Goal: Task Accomplishment & Management: Manage account settings

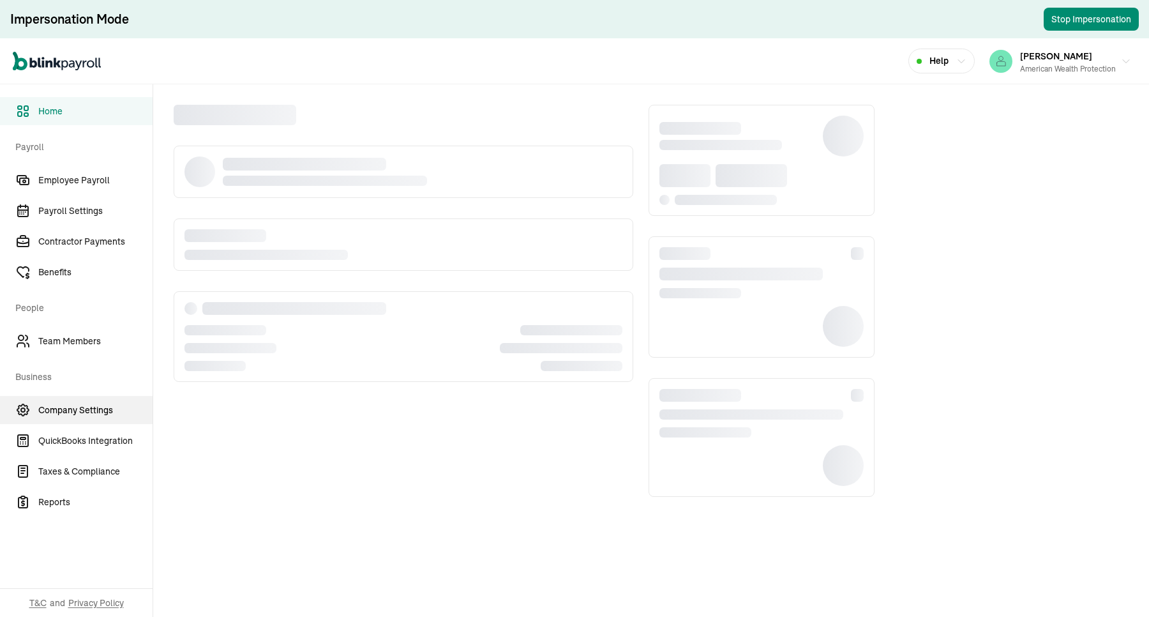
click at [84, 404] on span "Company Settings" at bounding box center [95, 409] width 114 height 13
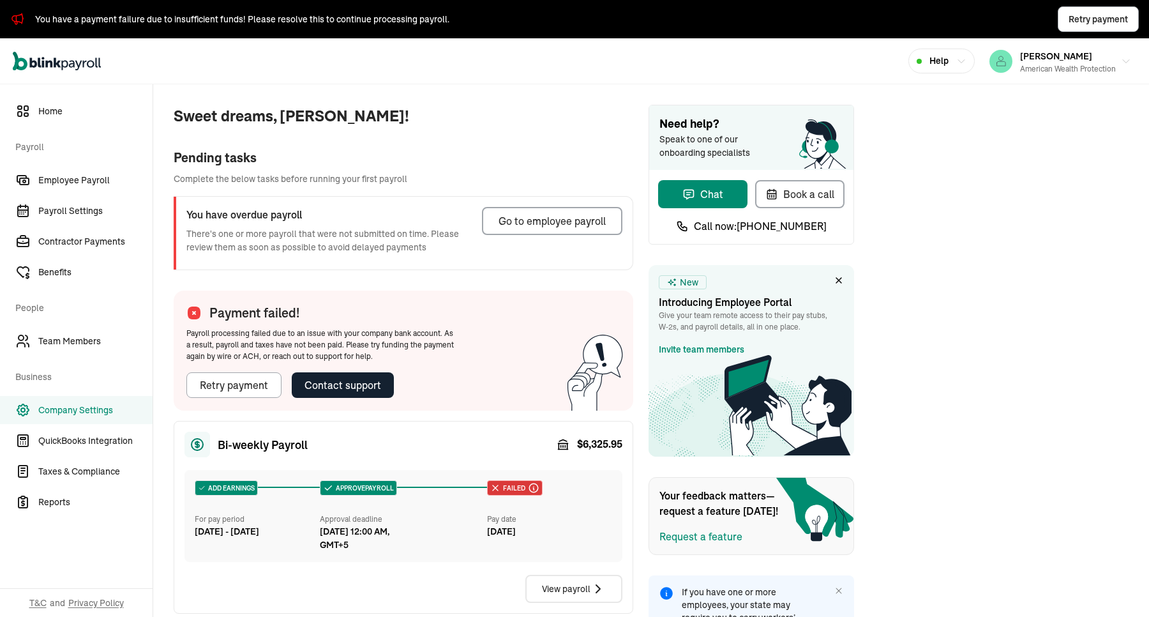
click at [84, 404] on span "Company Settings" at bounding box center [95, 409] width 114 height 13
click at [101, 407] on span "Company Settings" at bounding box center [95, 409] width 114 height 13
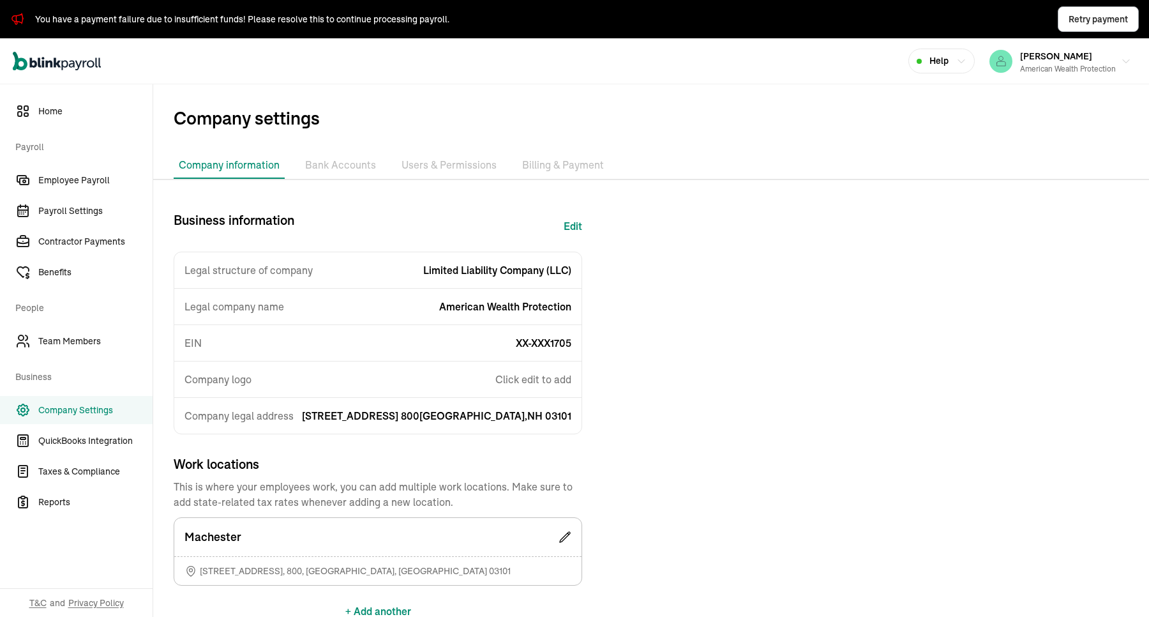
click at [552, 164] on li "Billing & Payment" at bounding box center [563, 165] width 92 height 27
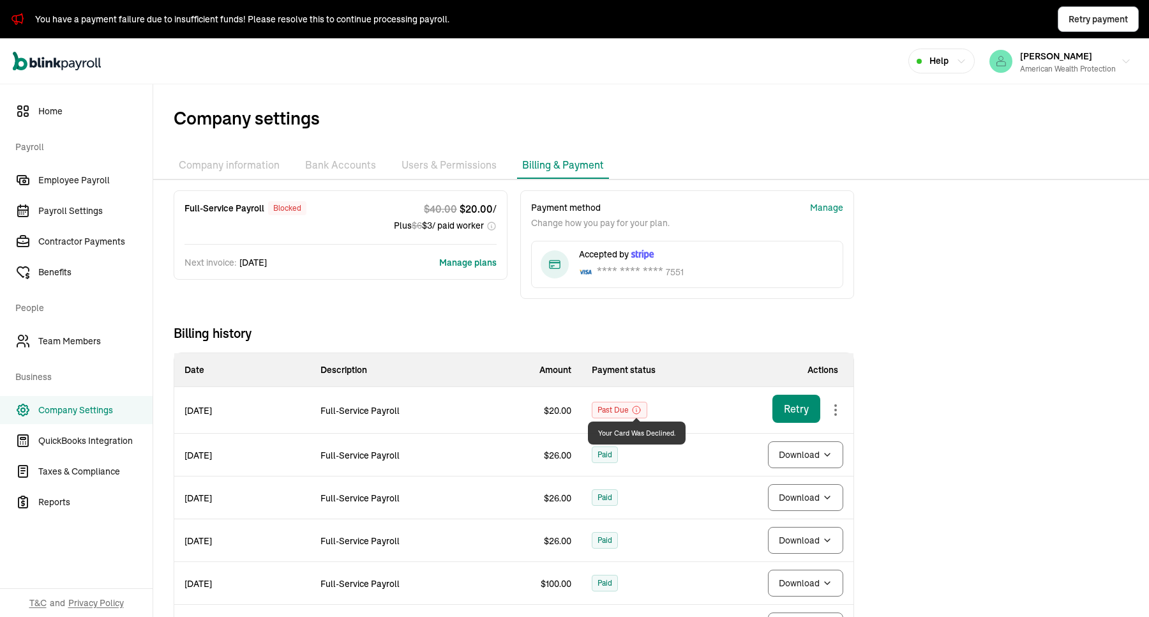
click at [637, 409] on icon at bounding box center [636, 410] width 10 height 10
click at [684, 322] on div "Full-Service Payroll blocked $ 40.00 $ 20.00 / Plus $ 6 $ 3 / paid worker Next …" at bounding box center [513, 471] width 721 height 563
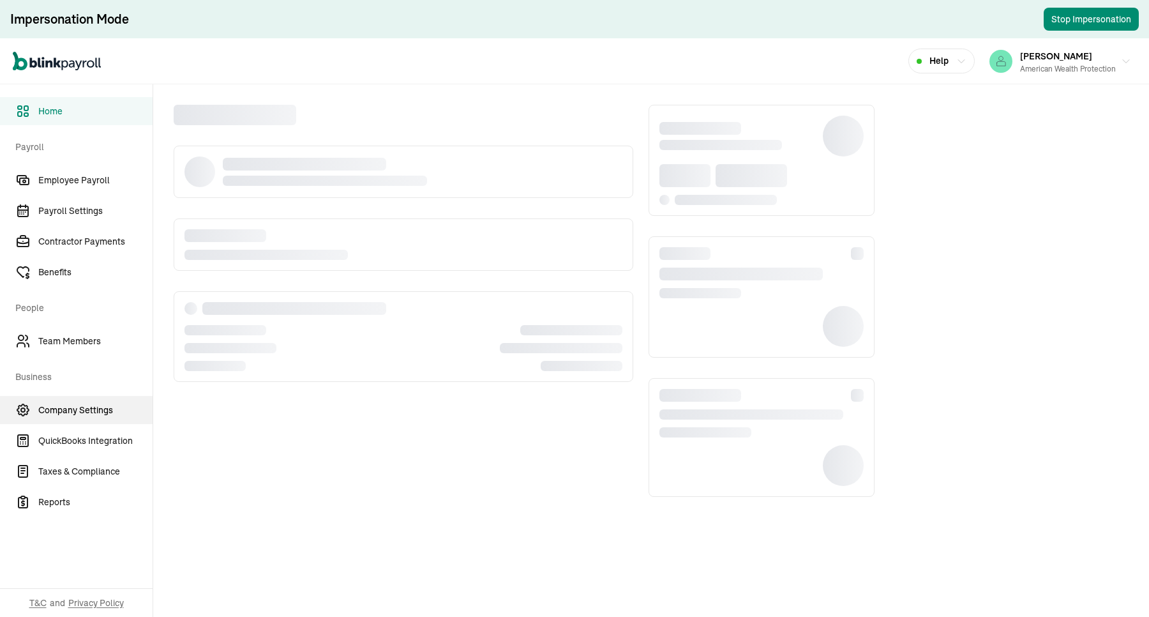
click at [84, 404] on span "Company Settings" at bounding box center [95, 409] width 114 height 13
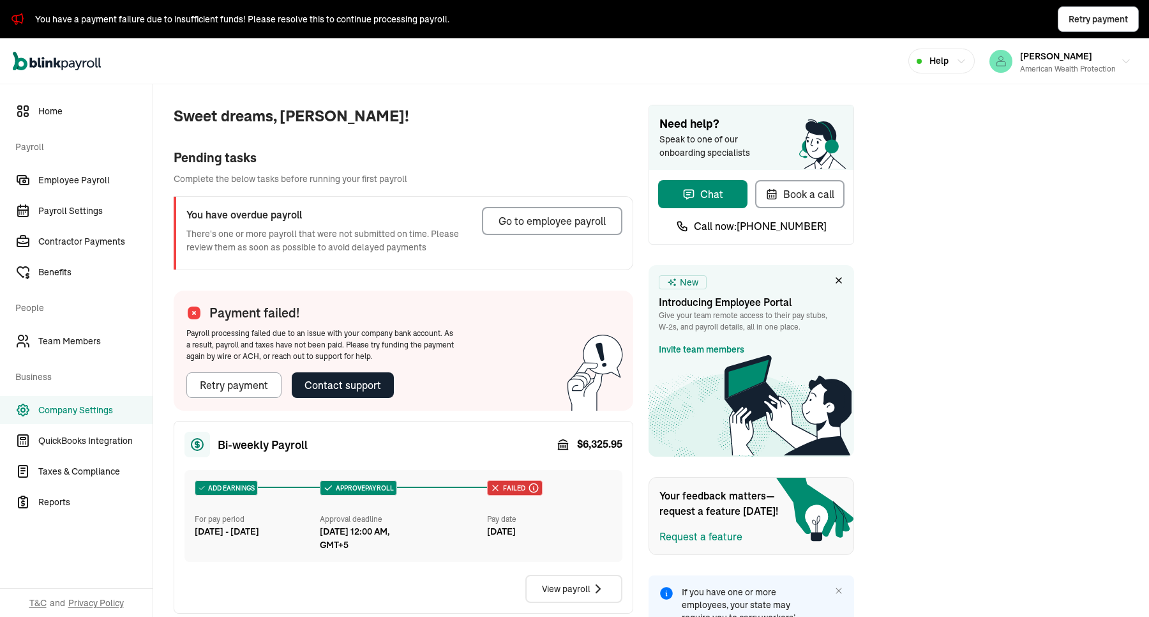
click at [84, 404] on span "Company Settings" at bounding box center [95, 409] width 114 height 13
click at [101, 407] on span "Company Settings" at bounding box center [95, 409] width 114 height 13
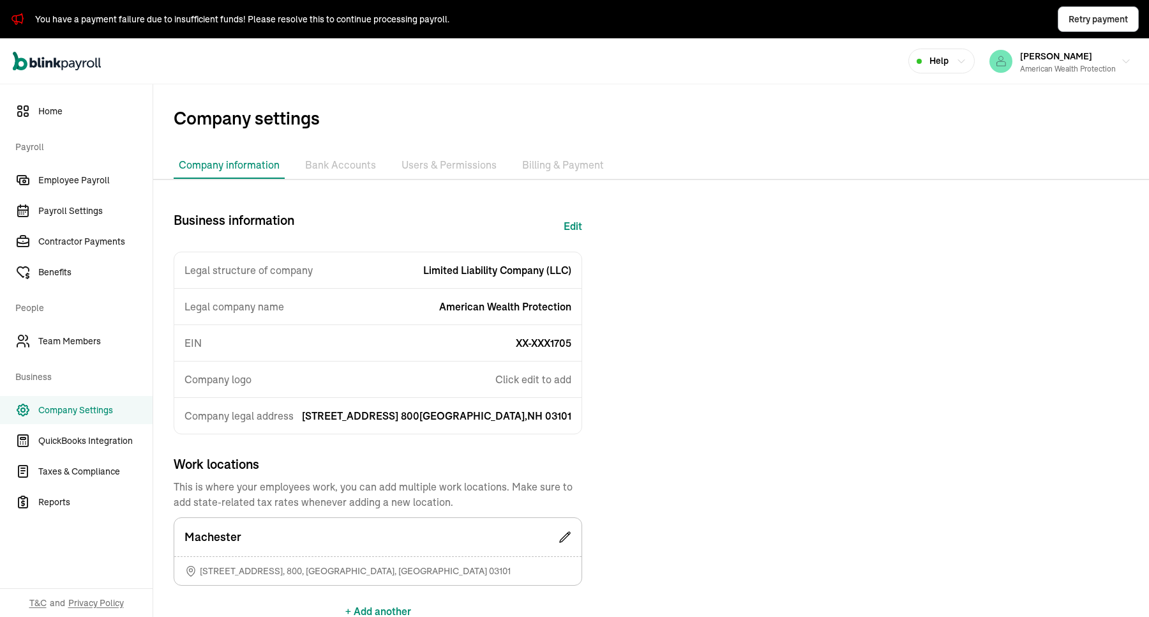
click at [552, 164] on li "Billing & Payment" at bounding box center [563, 165] width 92 height 27
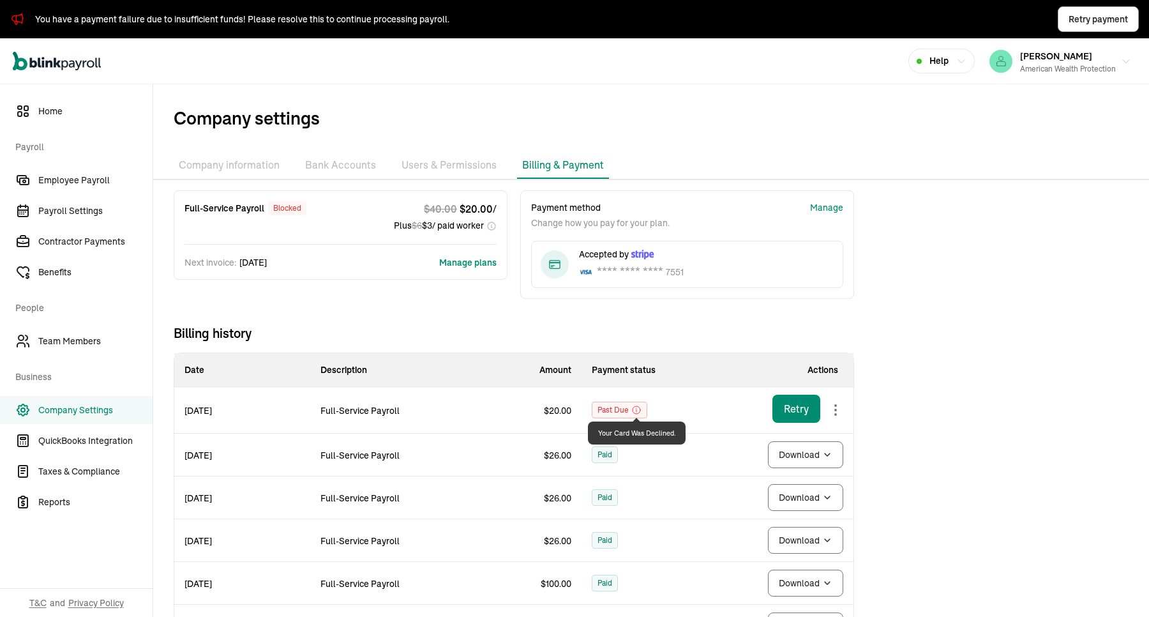
click at [637, 409] on icon at bounding box center [636, 410] width 10 height 10
click at [684, 322] on div "Full-Service Payroll blocked $ 40.00 $ 20.00 / Plus $ 6 $ 3 / paid worker Next …" at bounding box center [513, 471] width 721 height 563
